Goal: Complete application form: Complete application form

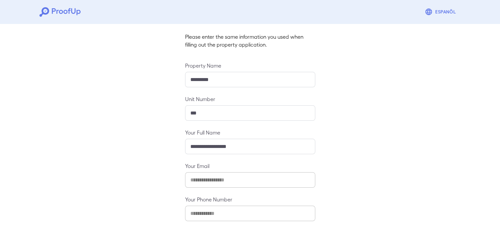
scroll to position [69, 0]
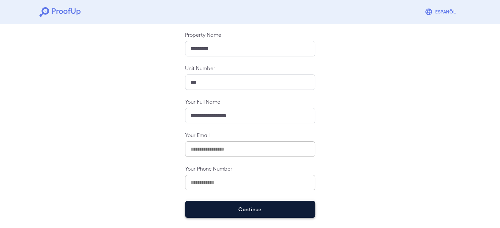
click at [249, 209] on button "Continue" at bounding box center [250, 209] width 130 height 17
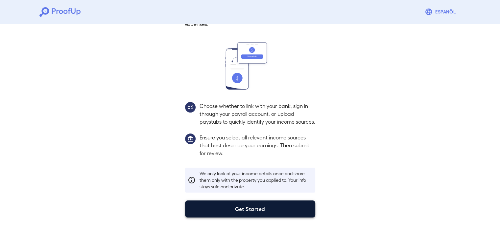
click at [261, 213] on button "Get Started" at bounding box center [250, 209] width 130 height 17
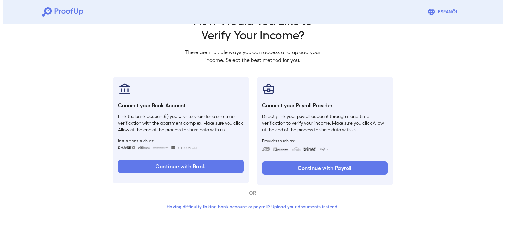
scroll to position [22, 0]
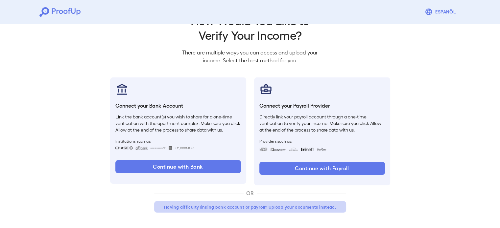
click at [245, 212] on button "Having difficulty linking bank account or payroll? Upload your documents instea…" at bounding box center [250, 207] width 192 height 12
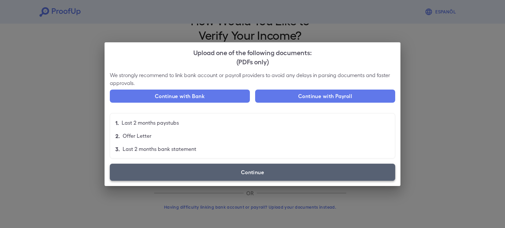
click at [214, 176] on label "Continue" at bounding box center [252, 172] width 285 height 17
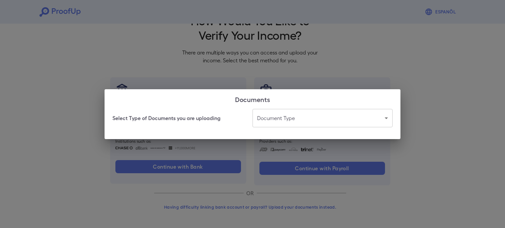
click at [311, 122] on body "Espanõl Go back How Would You Like to Verify Your Income? There are multiple wa…" at bounding box center [252, 103] width 505 height 251
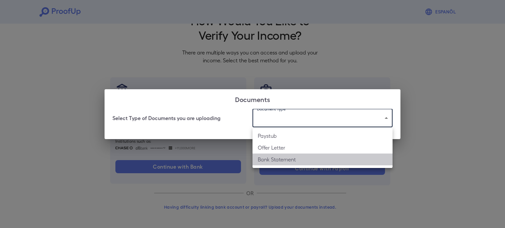
click at [290, 158] on li "Bank Statement" at bounding box center [322, 160] width 140 height 12
type input "**********"
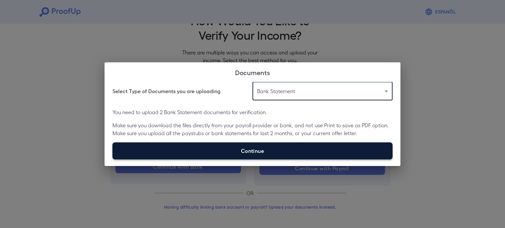
click at [258, 148] on label "Continue" at bounding box center [252, 151] width 280 height 17
click at [113, 159] on input "Continue" at bounding box center [112, 159] width 0 height 0
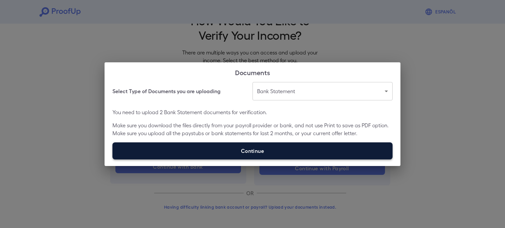
click at [239, 151] on label "Continue" at bounding box center [252, 151] width 280 height 17
click at [113, 159] on input "Continue" at bounding box center [112, 159] width 0 height 0
type input "**********"
